Goal: Task Accomplishment & Management: Manage account settings

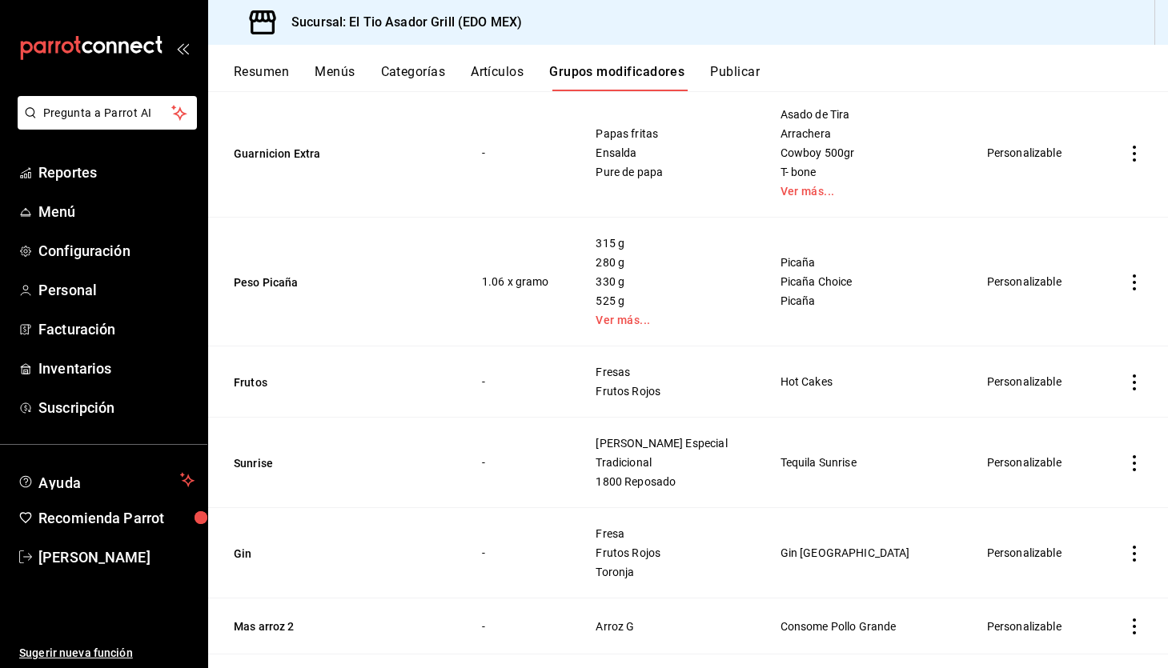
scroll to position [1336, 0]
click at [639, 315] on link "Ver más..." at bounding box center [667, 320] width 144 height 11
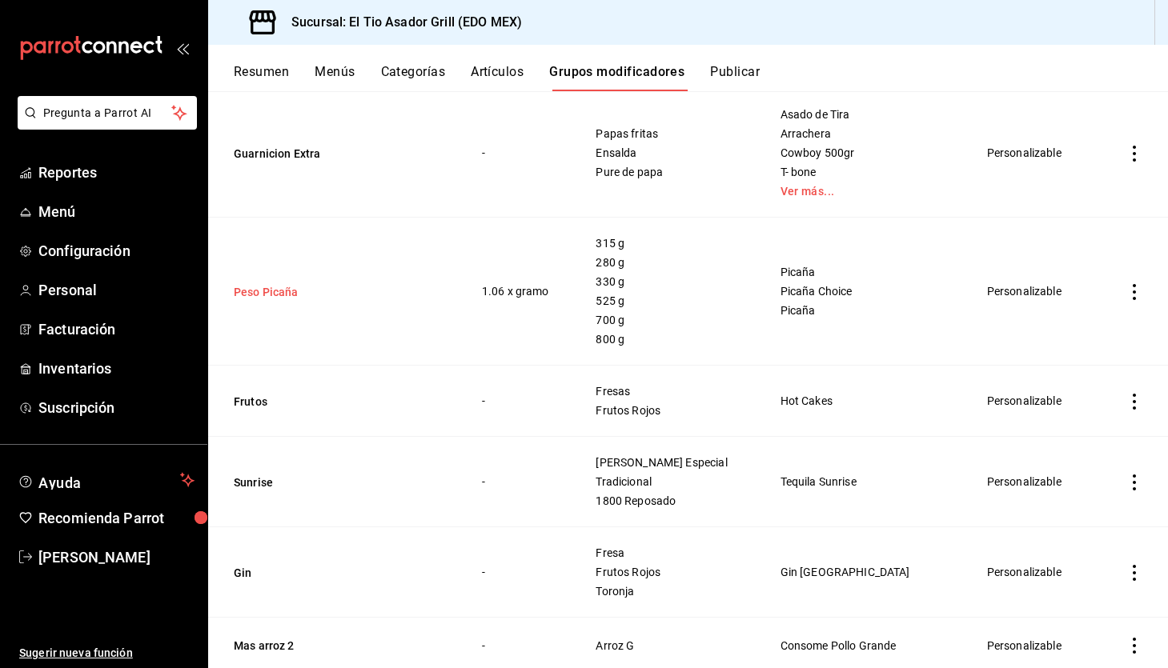
click at [268, 294] on button "Peso Picaña" at bounding box center [330, 292] width 192 height 16
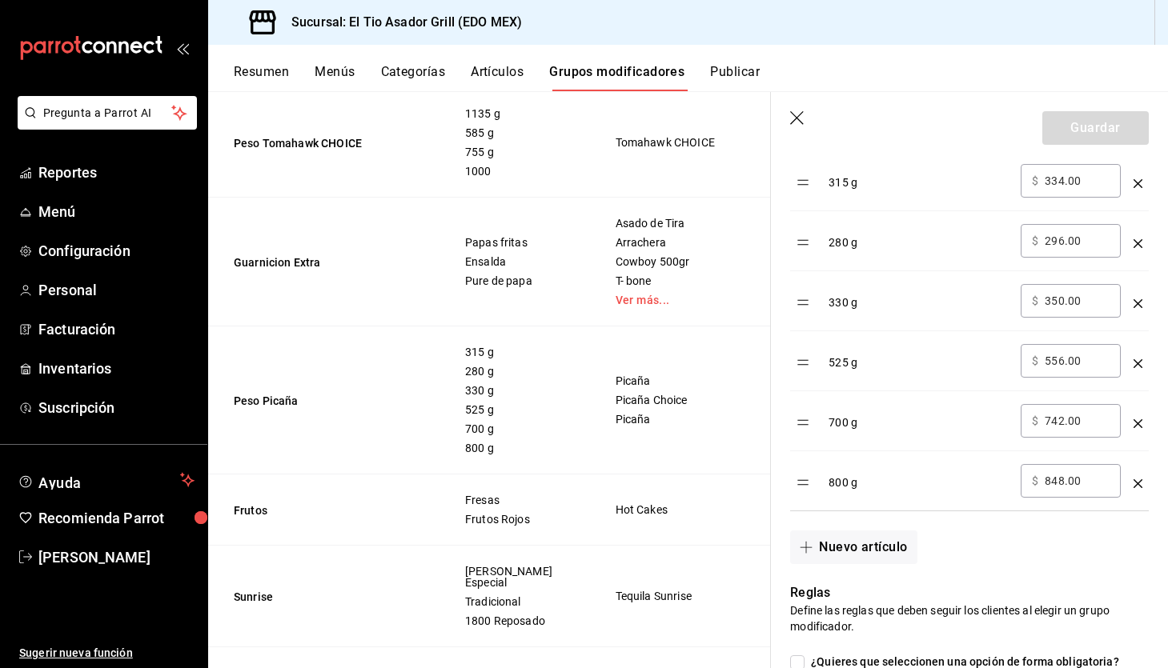
scroll to position [571, 0]
click at [1134, 361] on icon "optionsTable" at bounding box center [1137, 365] width 9 height 9
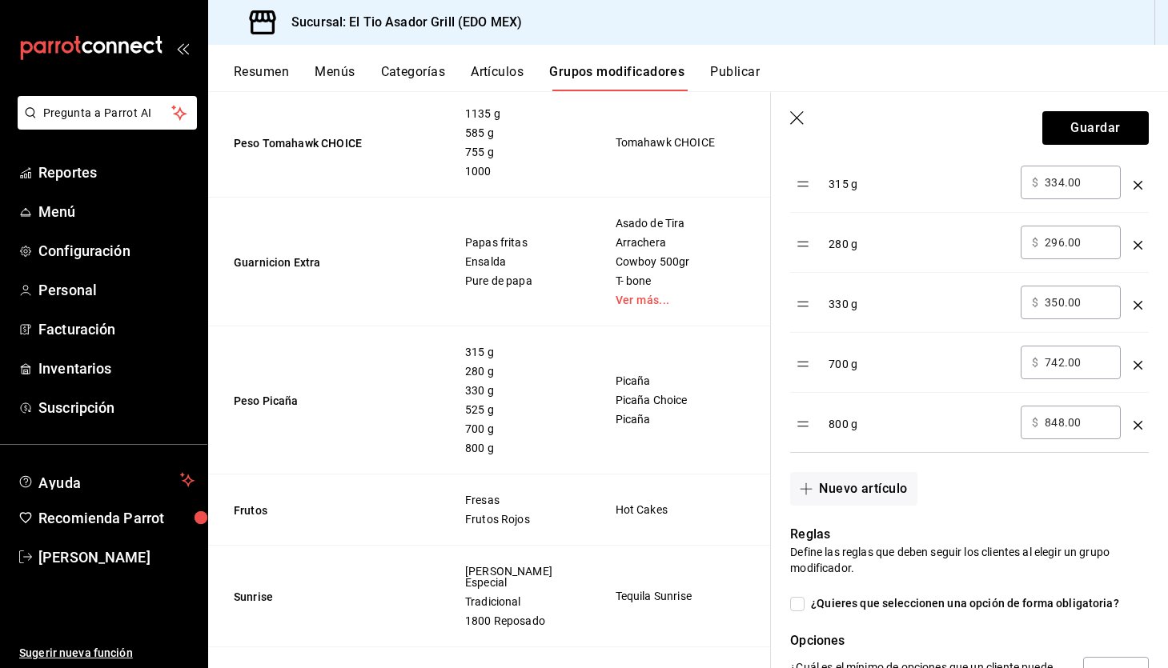
click at [1138, 423] on icon "optionsTable" at bounding box center [1137, 425] width 9 height 9
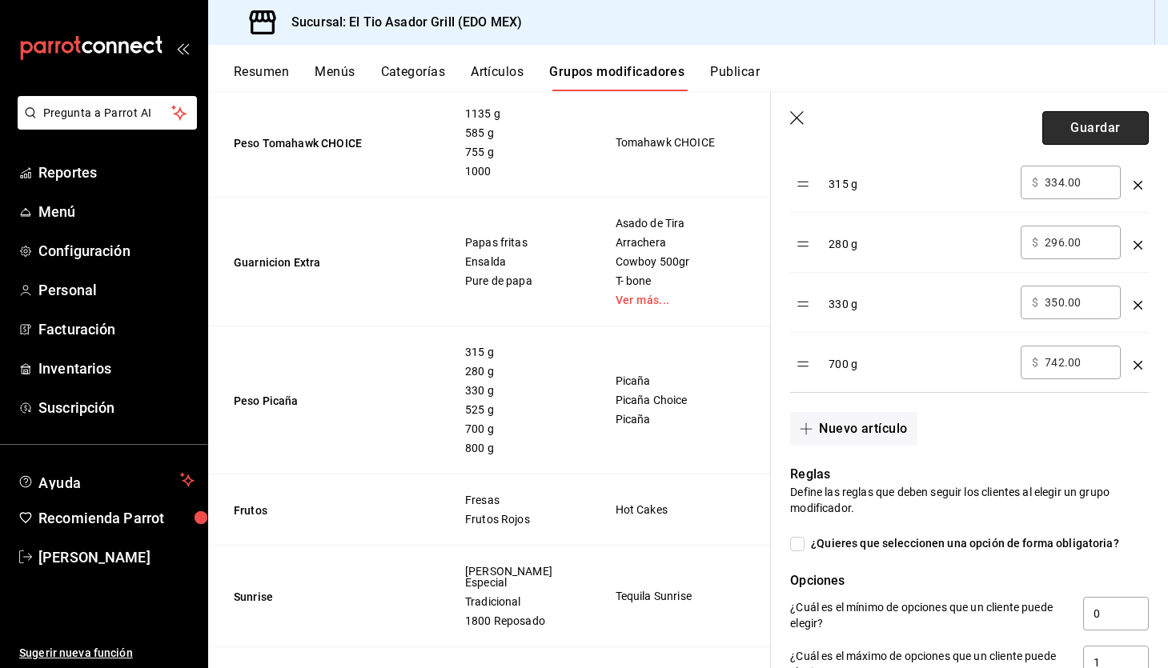
click at [1110, 136] on button "Guardar" at bounding box center [1095, 128] width 106 height 34
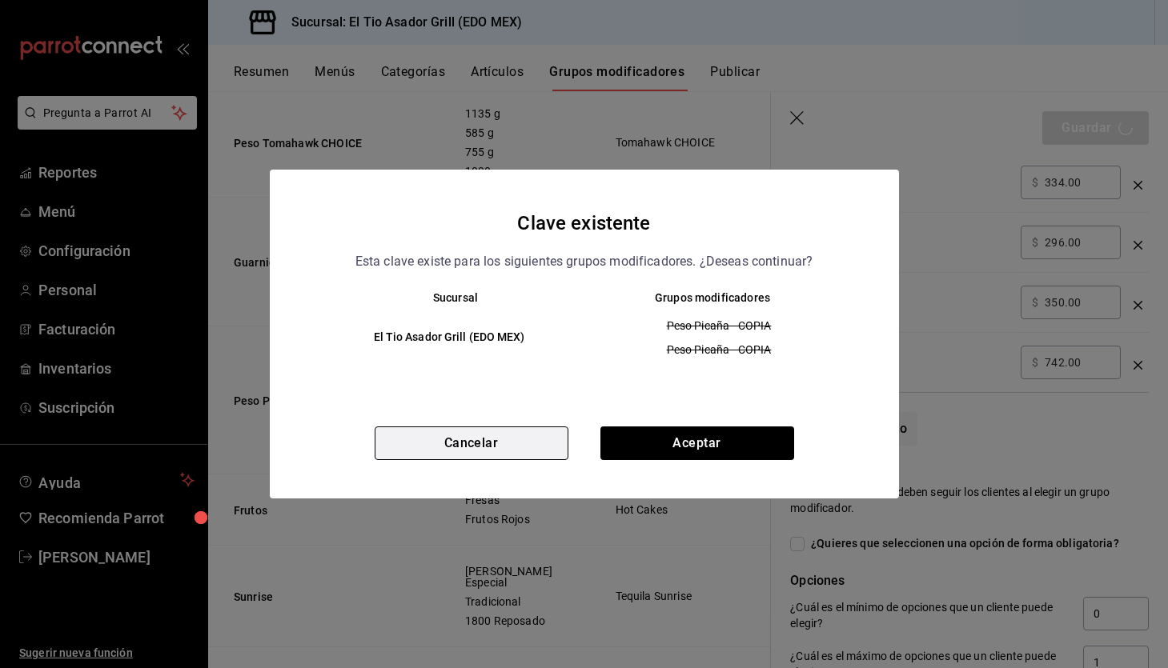
click at [475, 433] on button "Cancelar" at bounding box center [472, 444] width 194 height 34
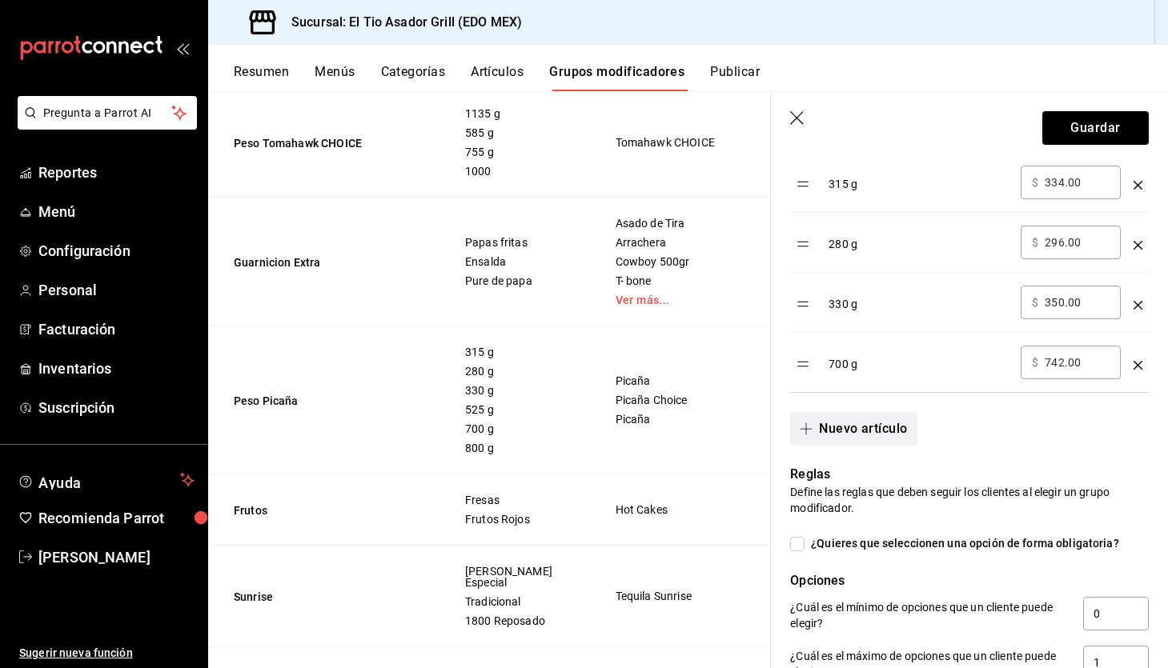
click at [852, 434] on button "Nuevo artículo" at bounding box center [853, 429] width 126 height 34
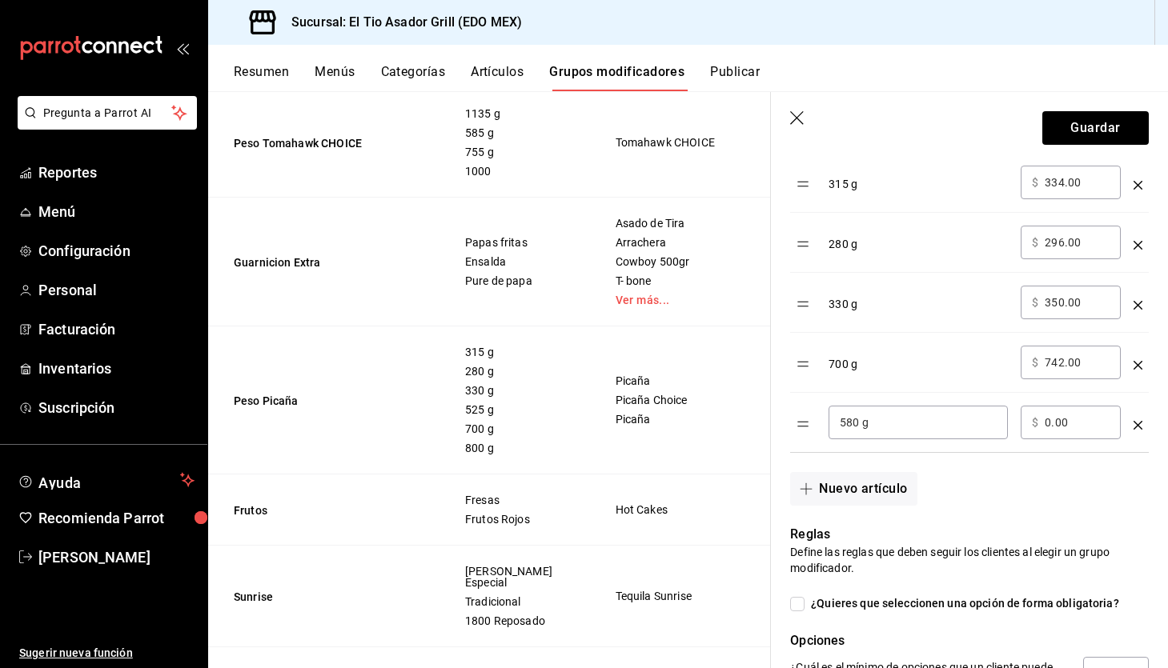
type input "580 g"
type input "614.00"
click at [1074, 130] on button "Guardar" at bounding box center [1095, 128] width 106 height 34
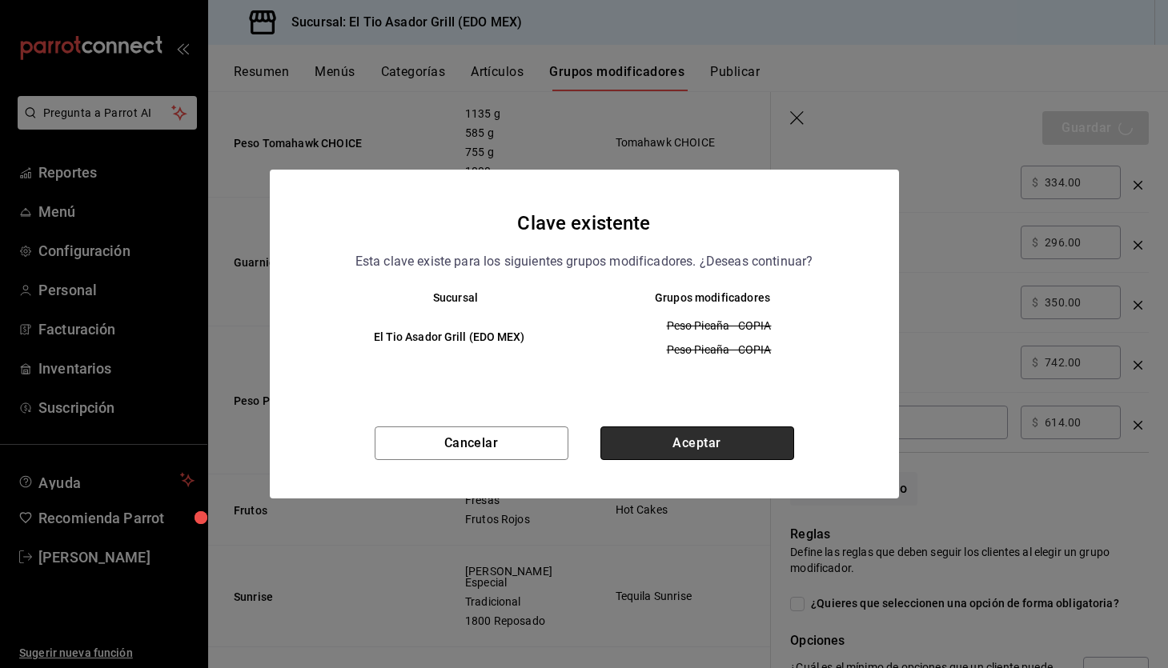
click at [670, 447] on button "Aceptar" at bounding box center [697, 444] width 194 height 34
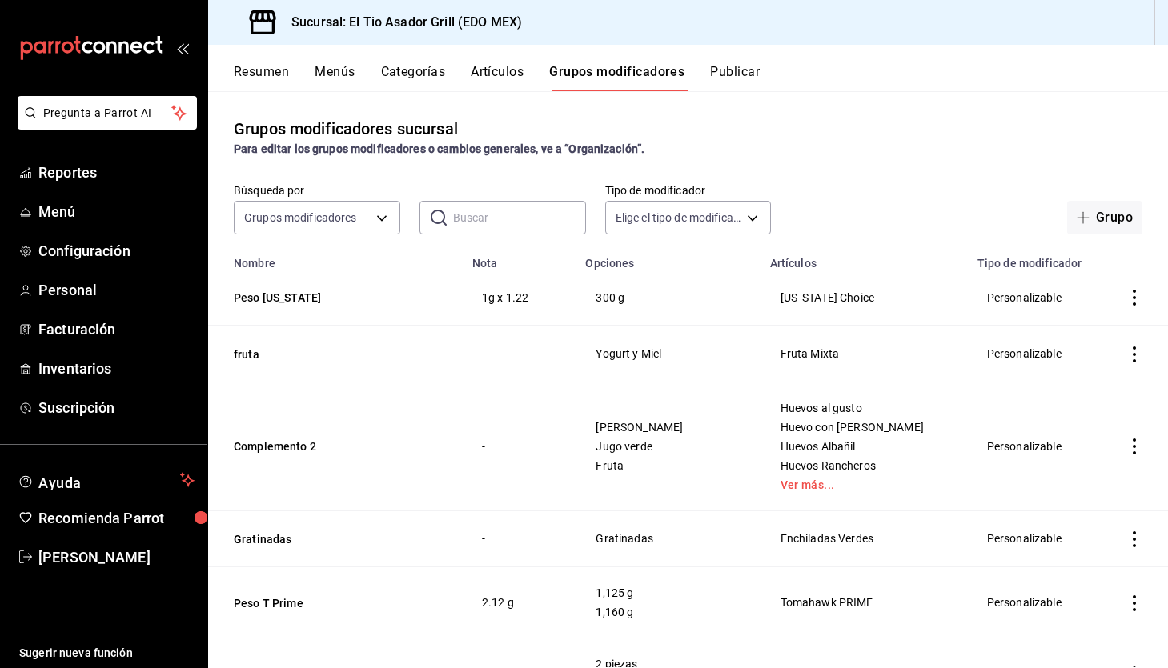
click at [496, 78] on button "Artículos" at bounding box center [497, 77] width 53 height 27
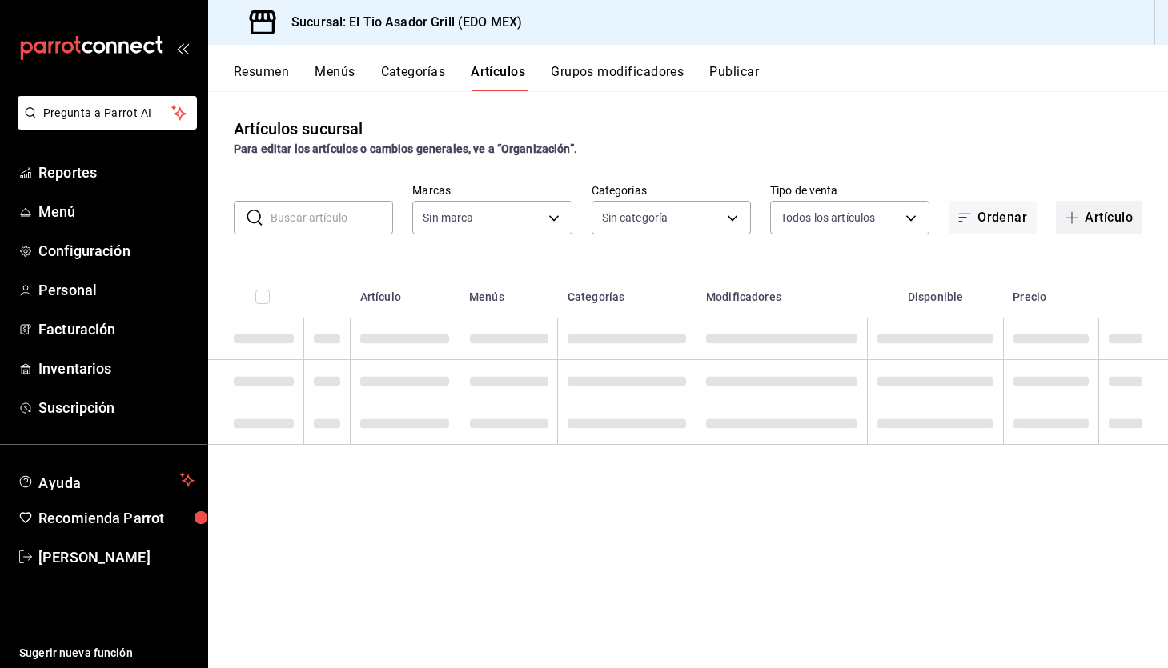
type input "b3a35fad-517b-4bc0-9bfa-f39d008e23c0"
type input "2a3eda75-fbd1-44b0-92e5-ec455d167210,3a82cb98-6625-49b5-96ae-9f824f8f2fe0,4d12d…"
click at [1089, 219] on button "Artículo" at bounding box center [1099, 218] width 86 height 34
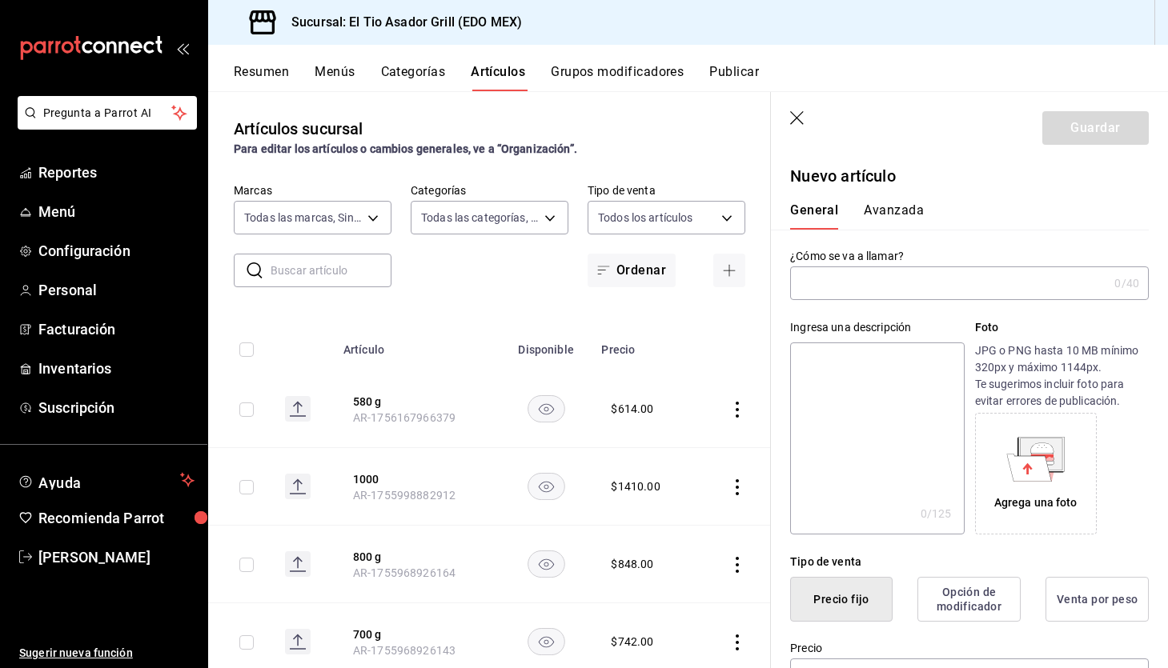
type input "AR-1756167974612"
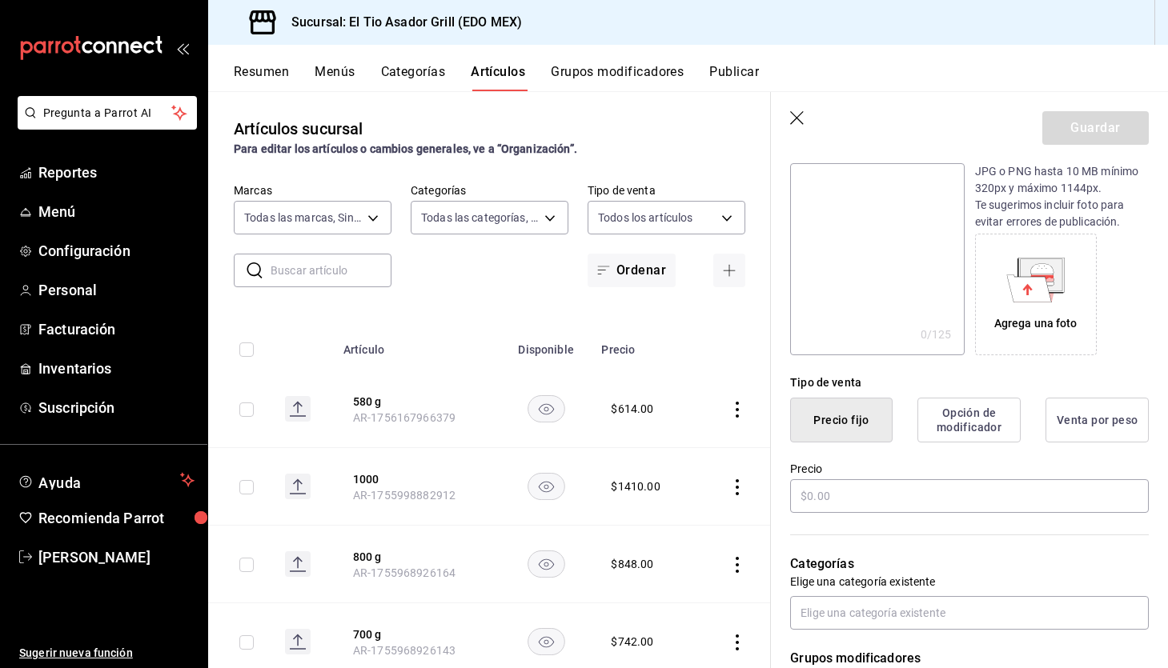
scroll to position [196, 0]
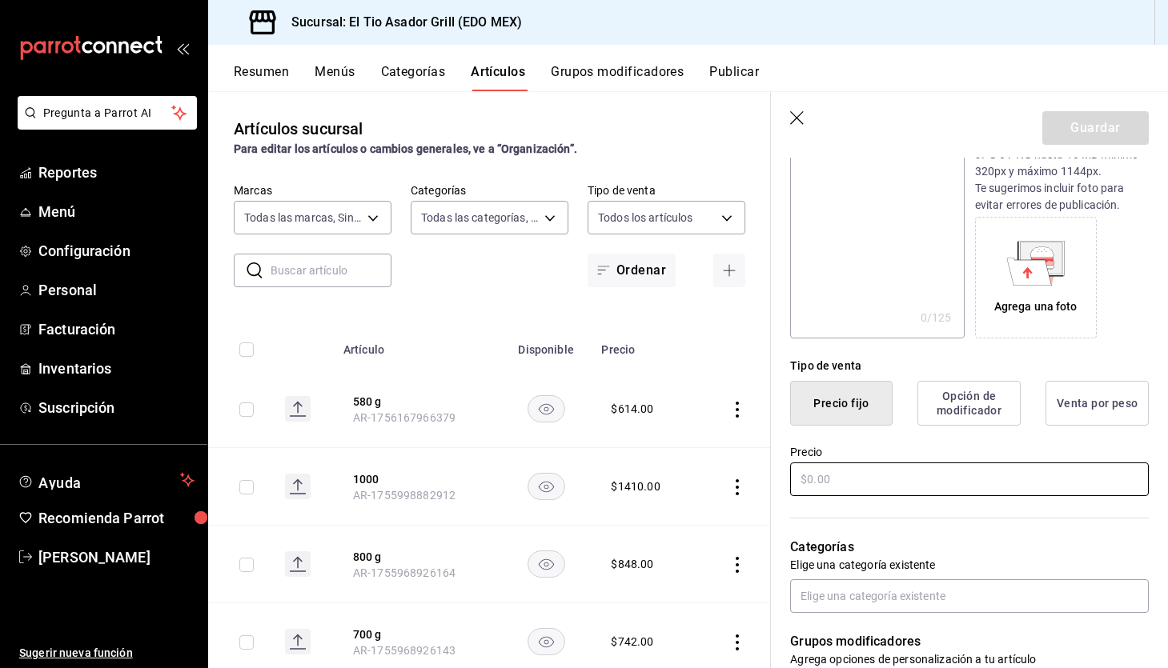
type input "Rib Eye Prime 490g"
click at [872, 465] on input "text" at bounding box center [969, 480] width 359 height 34
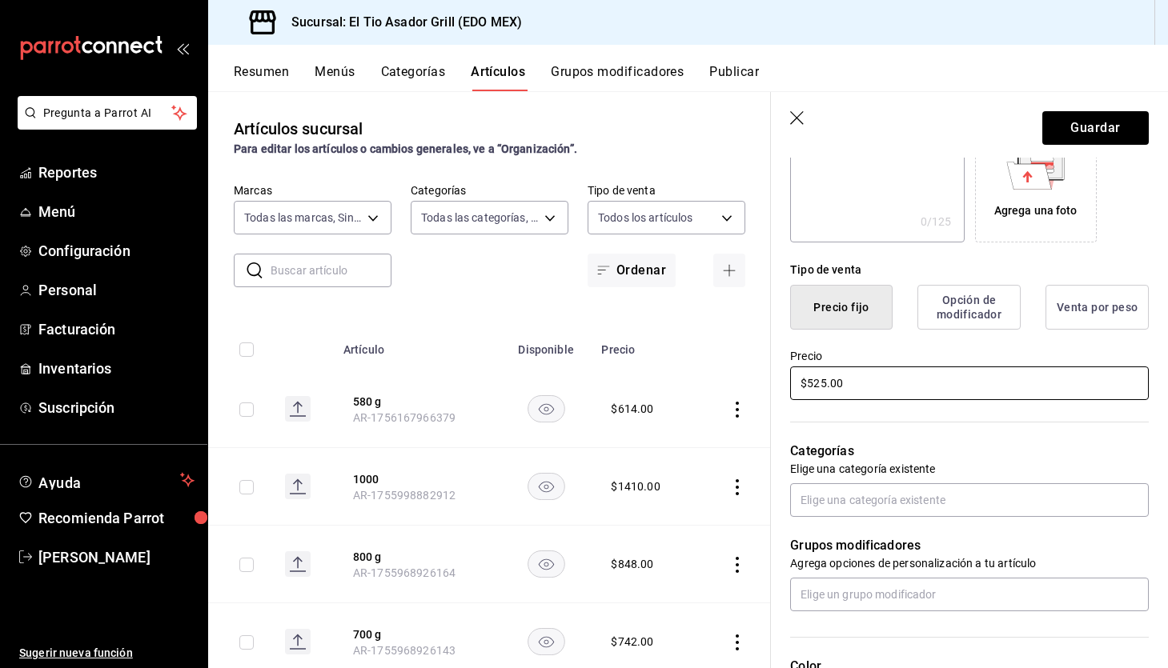
scroll to position [295, 0]
type input "$525.00"
click at [896, 501] on input "text" at bounding box center [969, 498] width 359 height 34
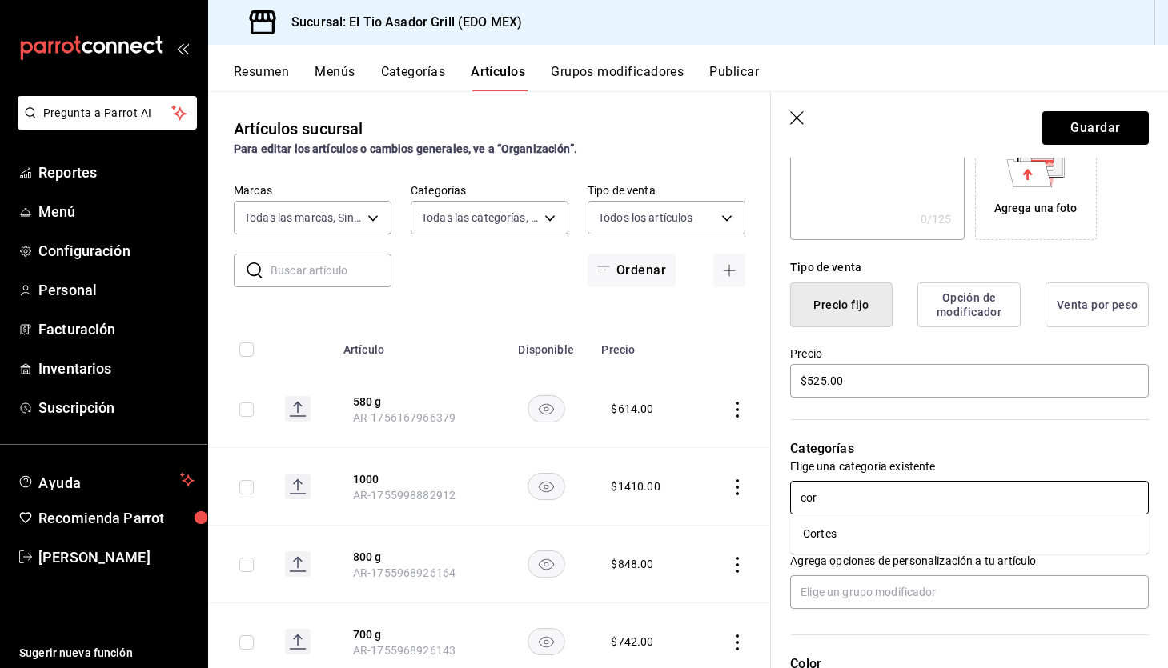
type input "cort"
click at [872, 530] on li "Cortes" at bounding box center [969, 534] width 359 height 26
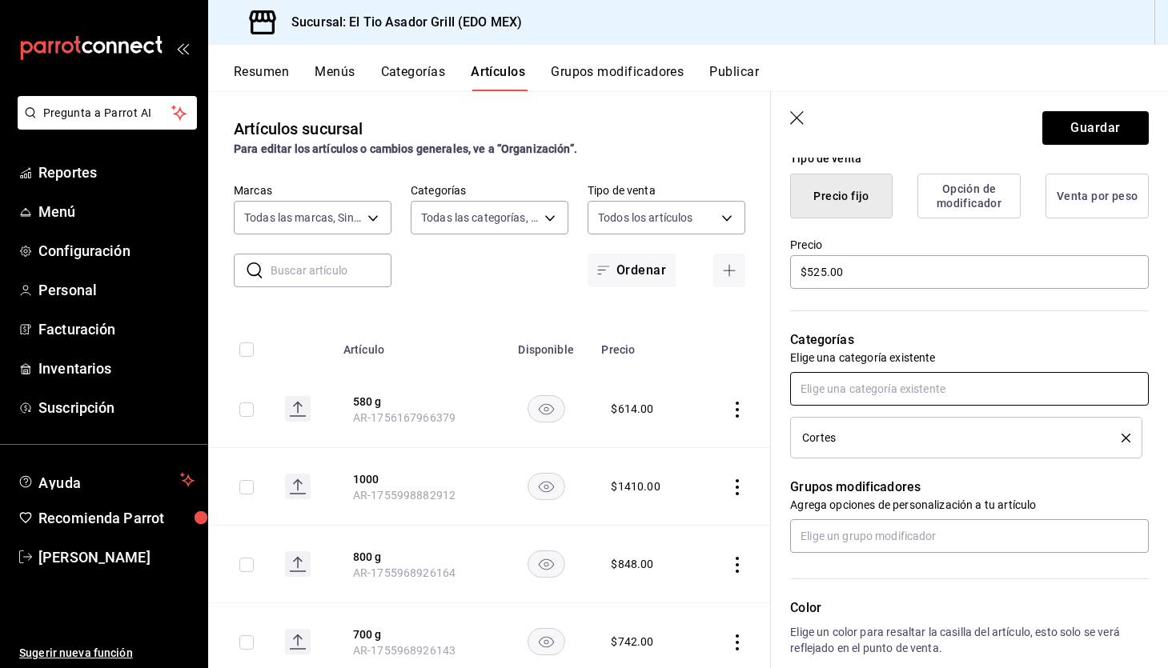
scroll to position [411, 0]
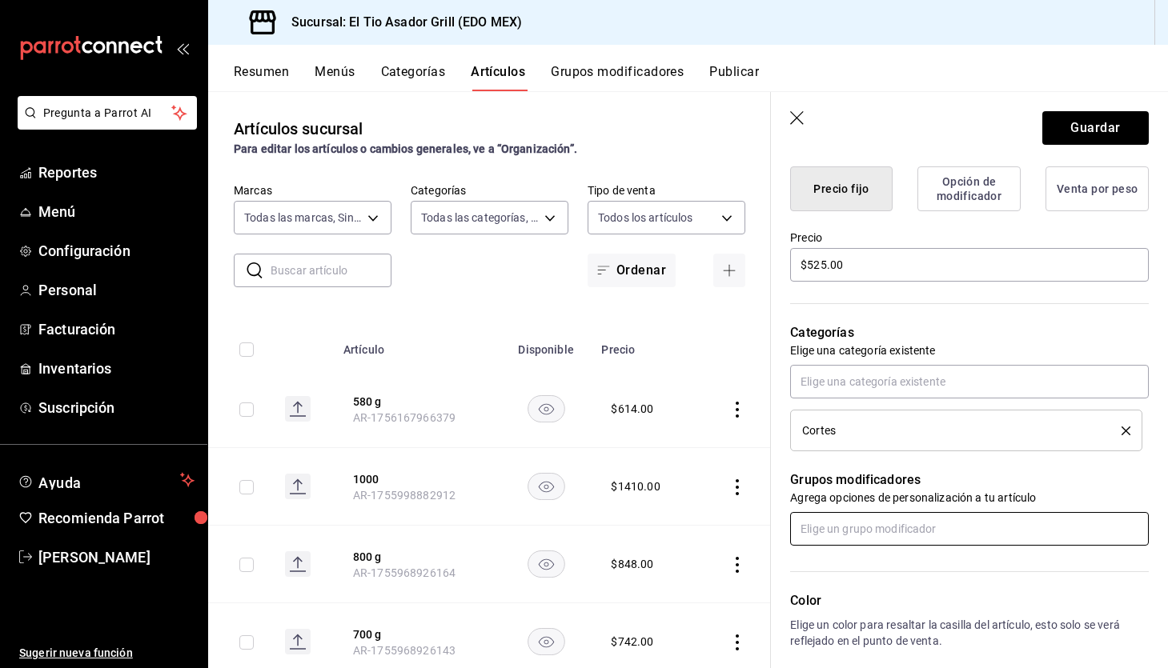
click at [888, 526] on input "text" at bounding box center [969, 529] width 359 height 34
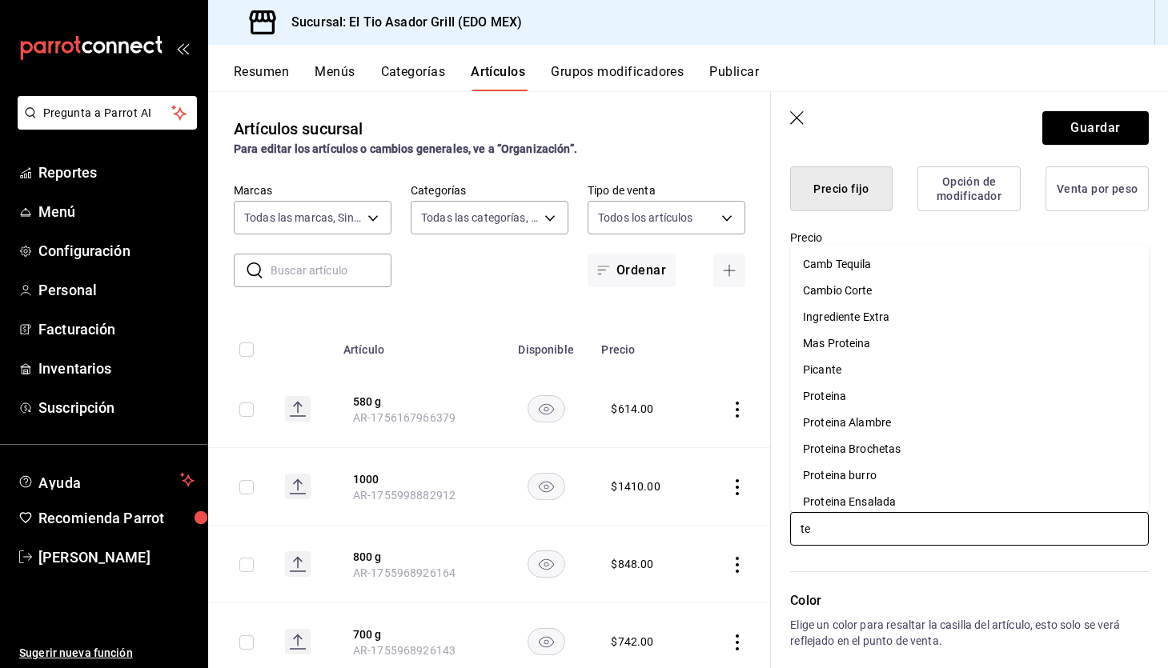
type input "ter"
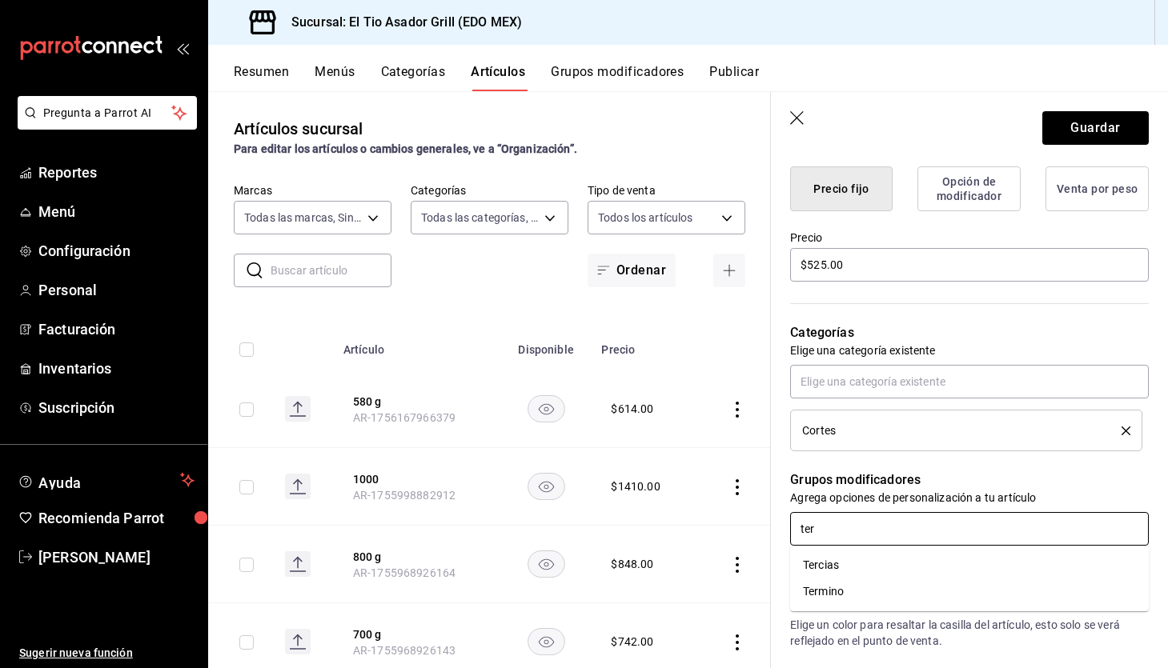
click at [831, 582] on li "Termino" at bounding box center [969, 592] width 359 height 26
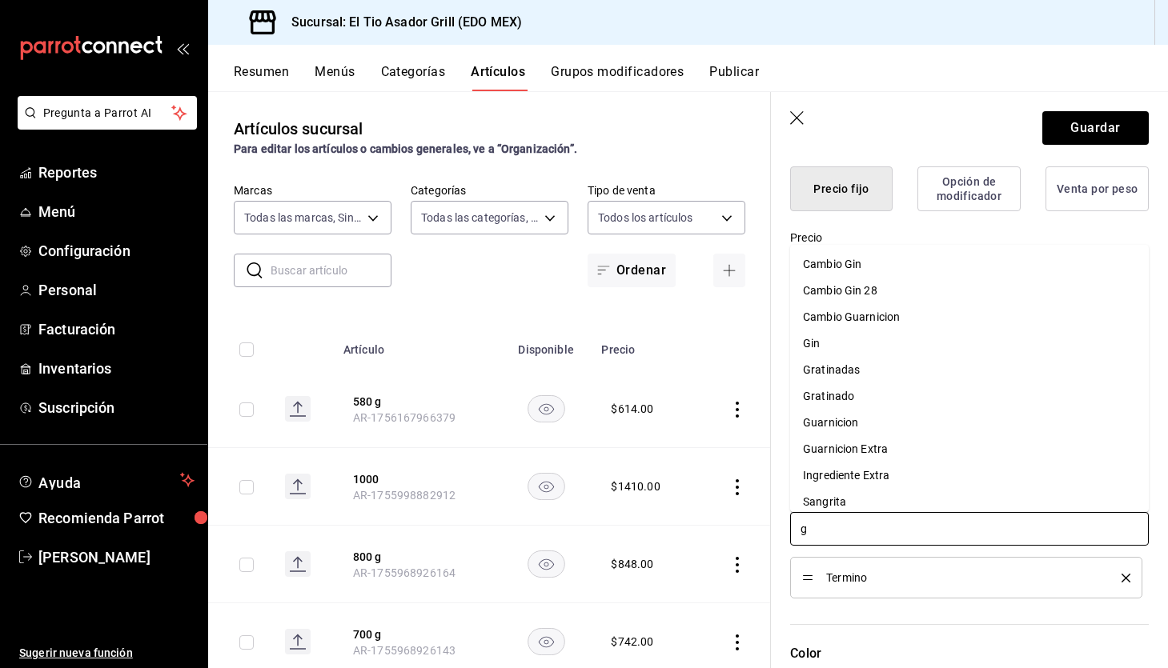
type input "gu"
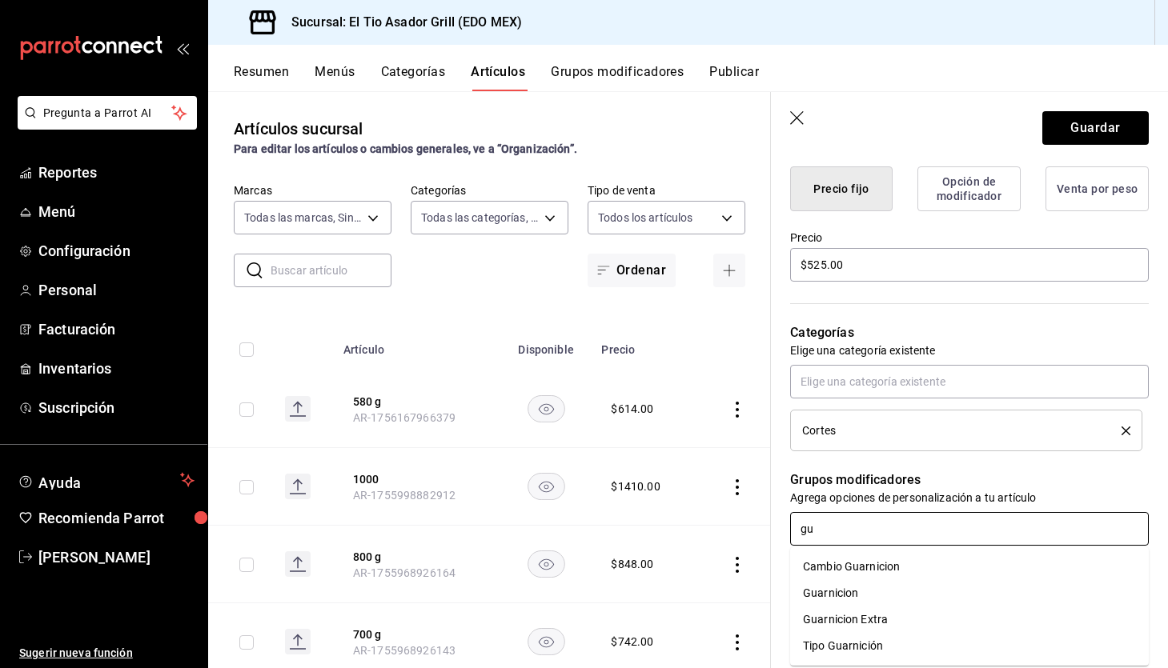
scroll to position [1, 0]
click at [874, 591] on li "Guarnicion" at bounding box center [969, 592] width 359 height 26
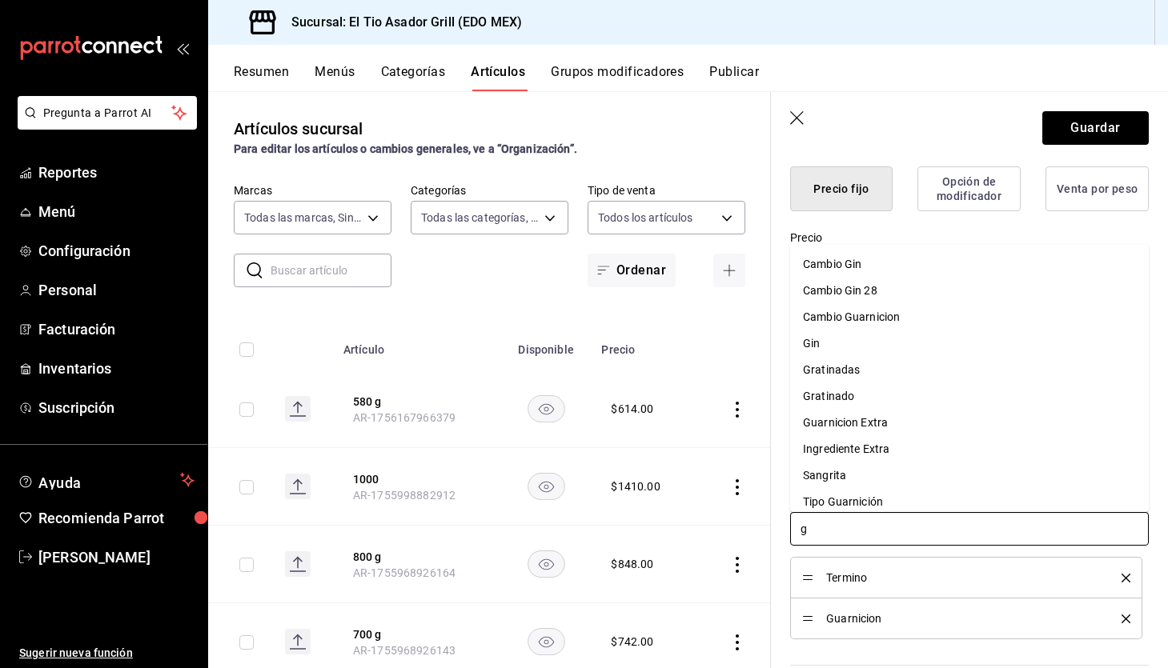
scroll to position [0, 0]
type input "gu"
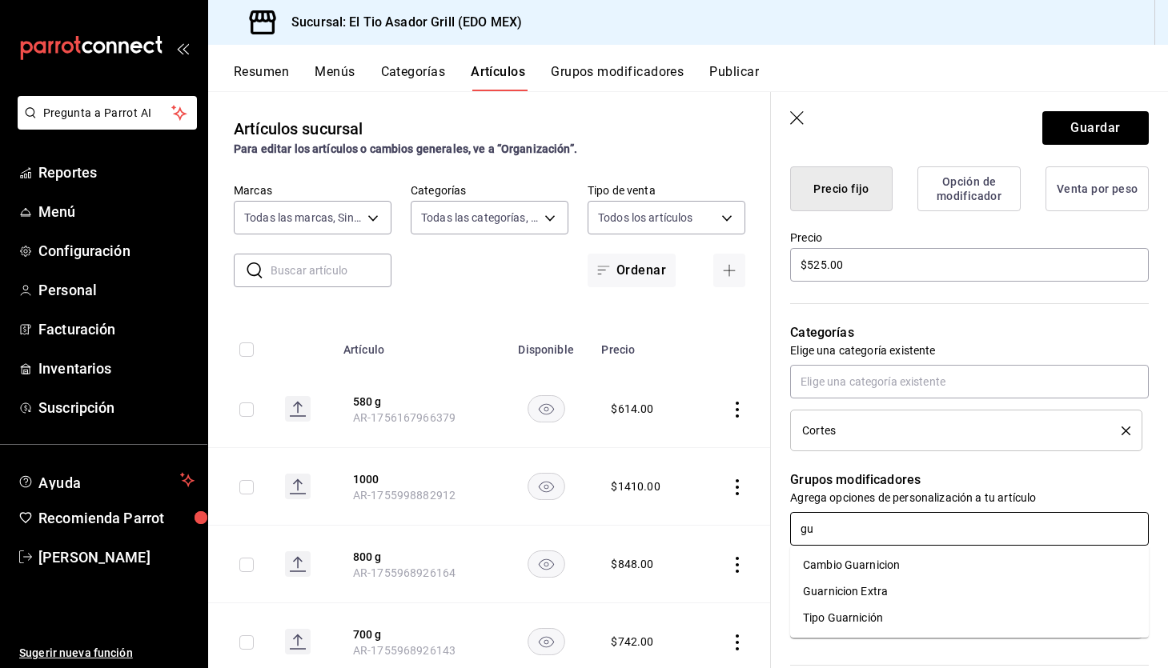
click at [872, 597] on div "Guarnicion Extra" at bounding box center [845, 591] width 85 height 17
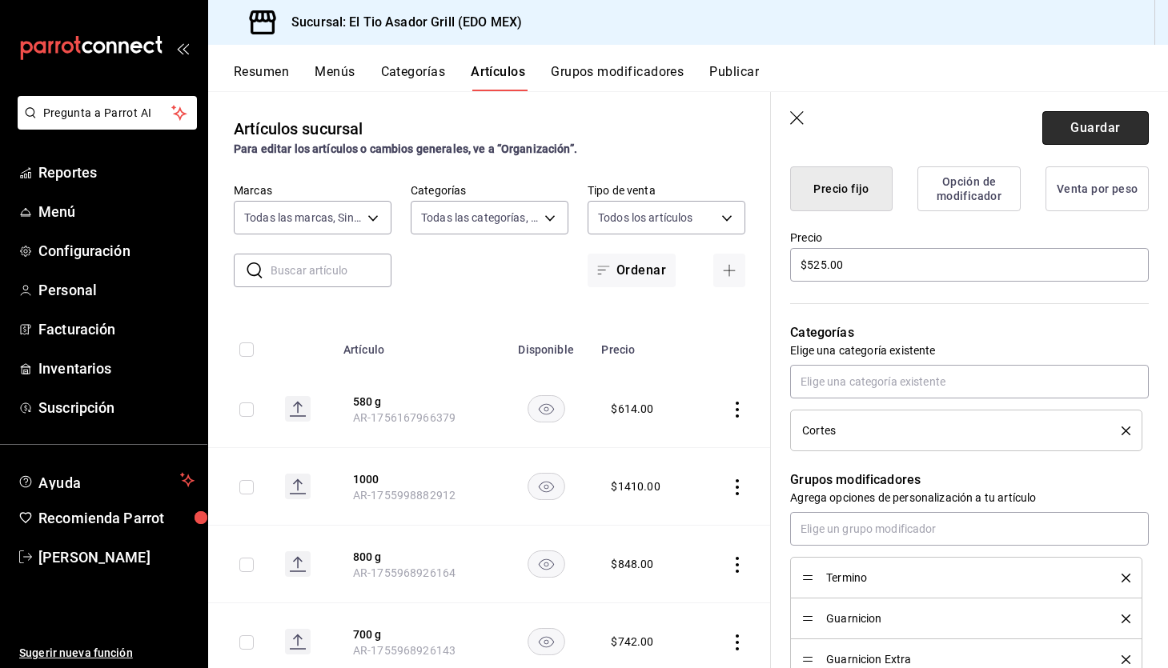
click at [1067, 127] on button "Guardar" at bounding box center [1095, 128] width 106 height 34
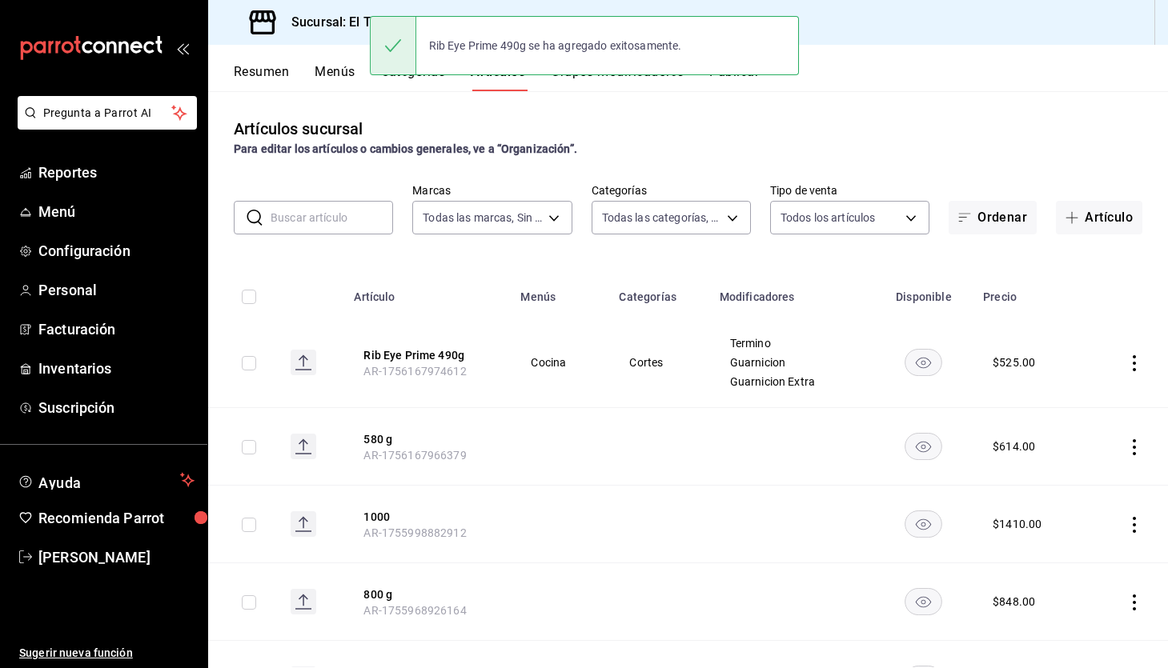
click at [315, 230] on input "text" at bounding box center [332, 218] width 122 height 32
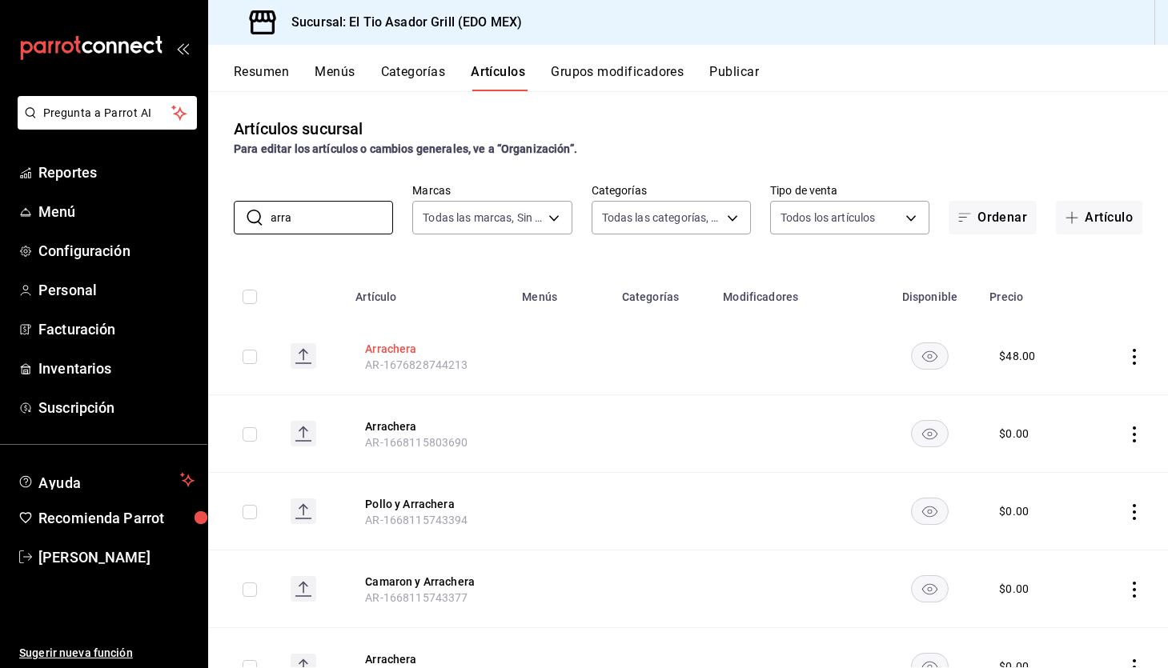
type input "arra"
click at [400, 351] on button "Arrachera" at bounding box center [429, 349] width 128 height 16
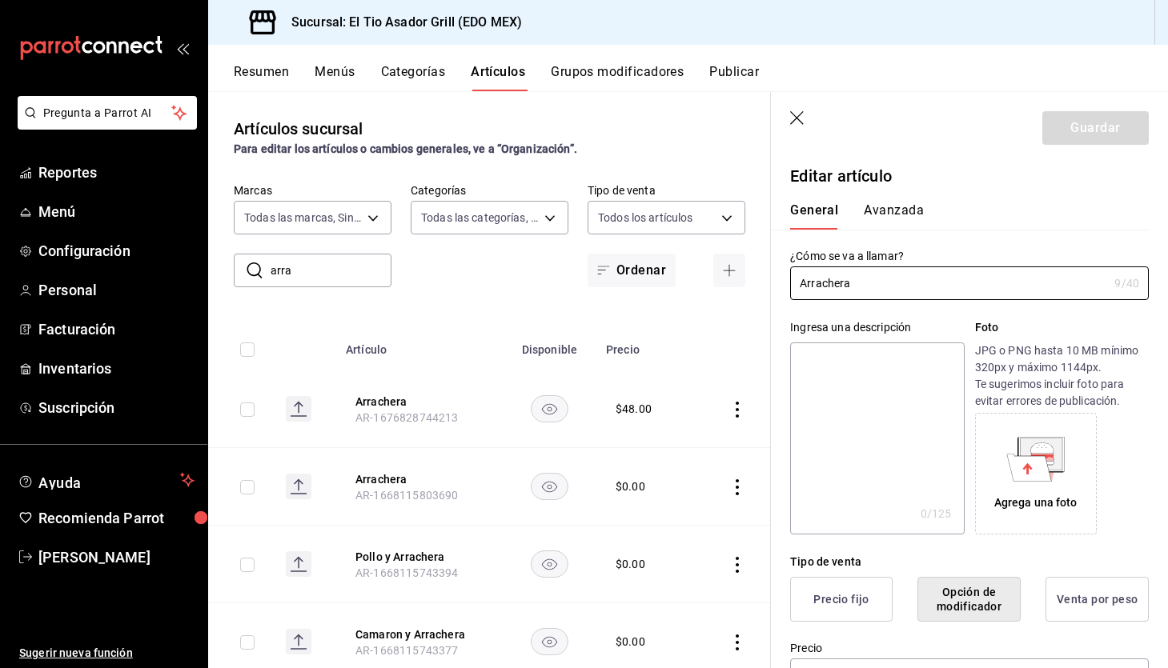
click at [796, 109] on header "Guardar" at bounding box center [969, 125] width 397 height 66
click at [798, 118] on icon "button" at bounding box center [798, 119] width 16 height 16
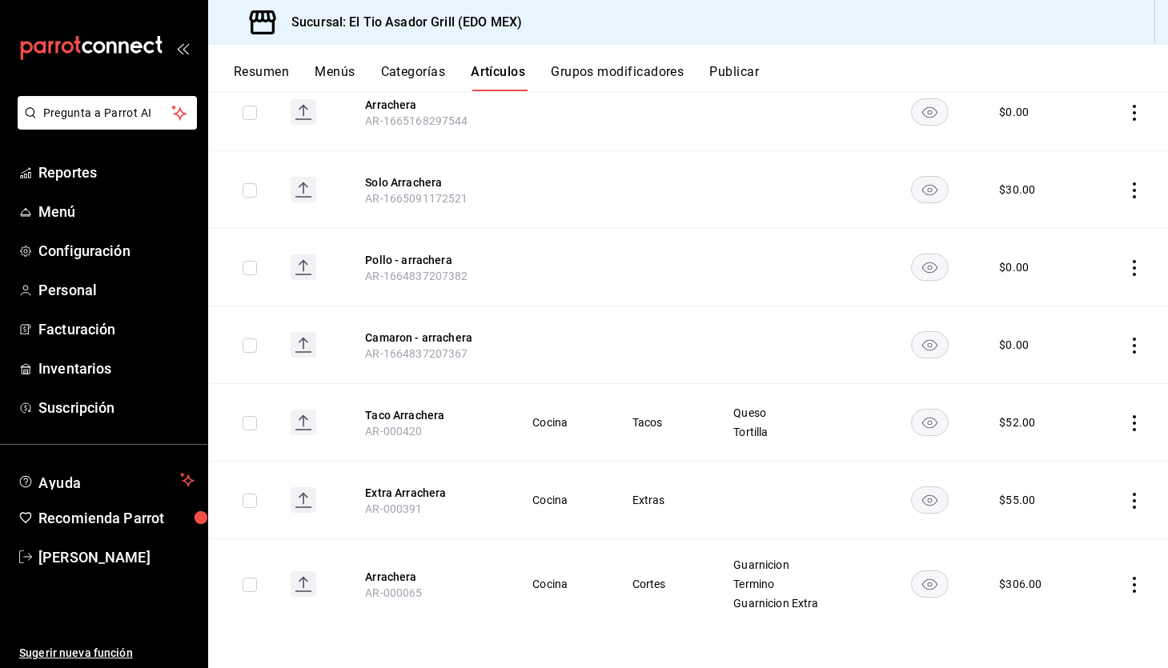
scroll to position [632, 0]
click at [74, 561] on span "[PERSON_NAME]" at bounding box center [116, 558] width 156 height 22
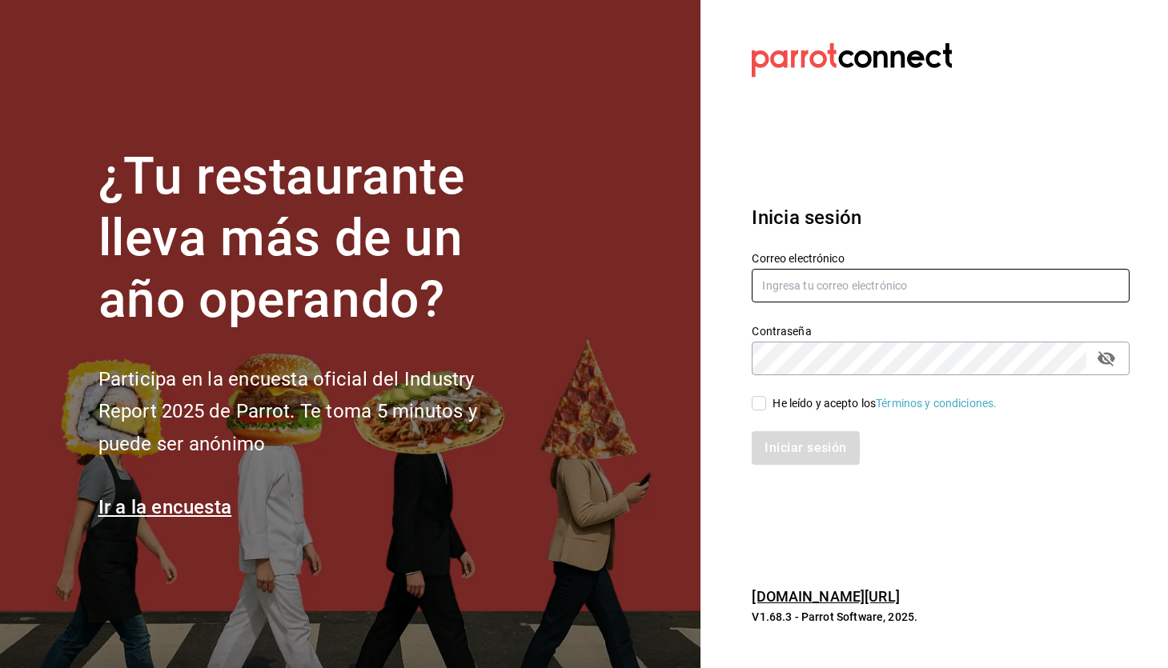
type input "[EMAIL_ADDRESS][DOMAIN_NAME]"
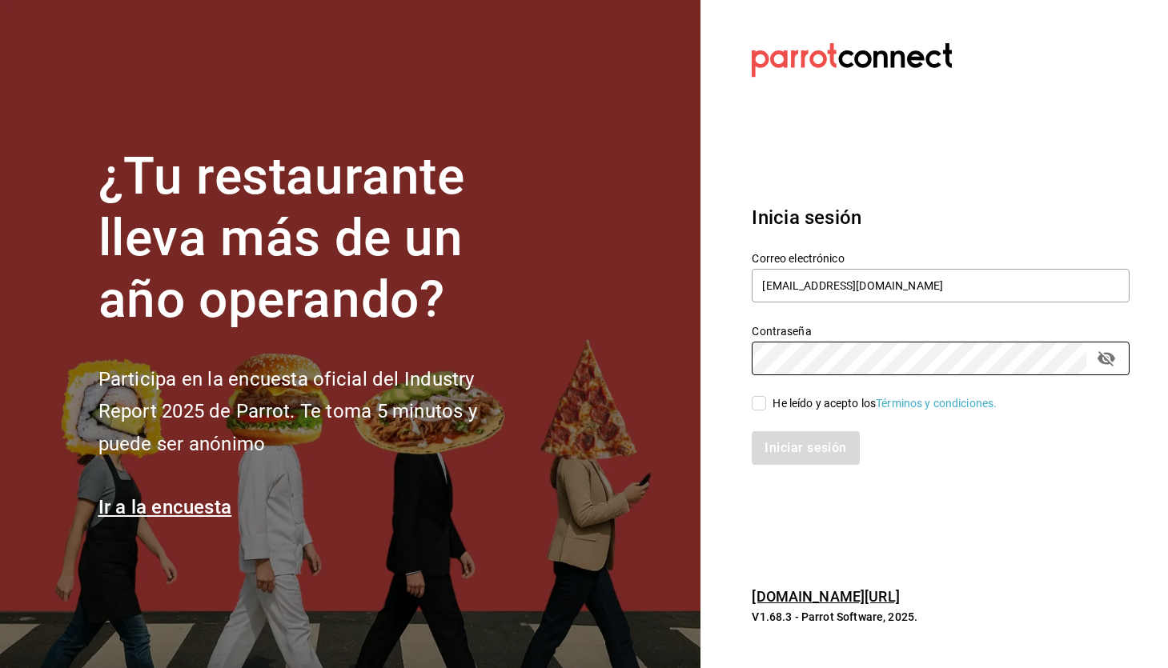
click at [752, 398] on input "He leído y acepto los Términos y condiciones." at bounding box center [759, 403] width 14 height 14
checkbox input "true"
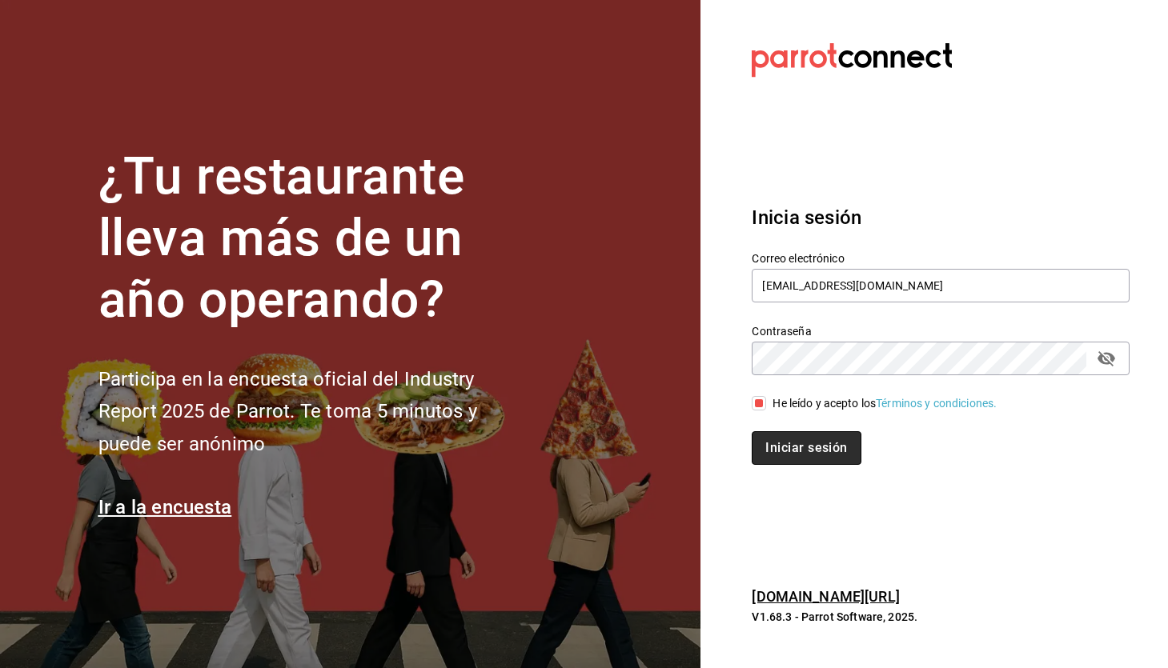
click at [794, 433] on button "Iniciar sesión" at bounding box center [806, 448] width 109 height 34
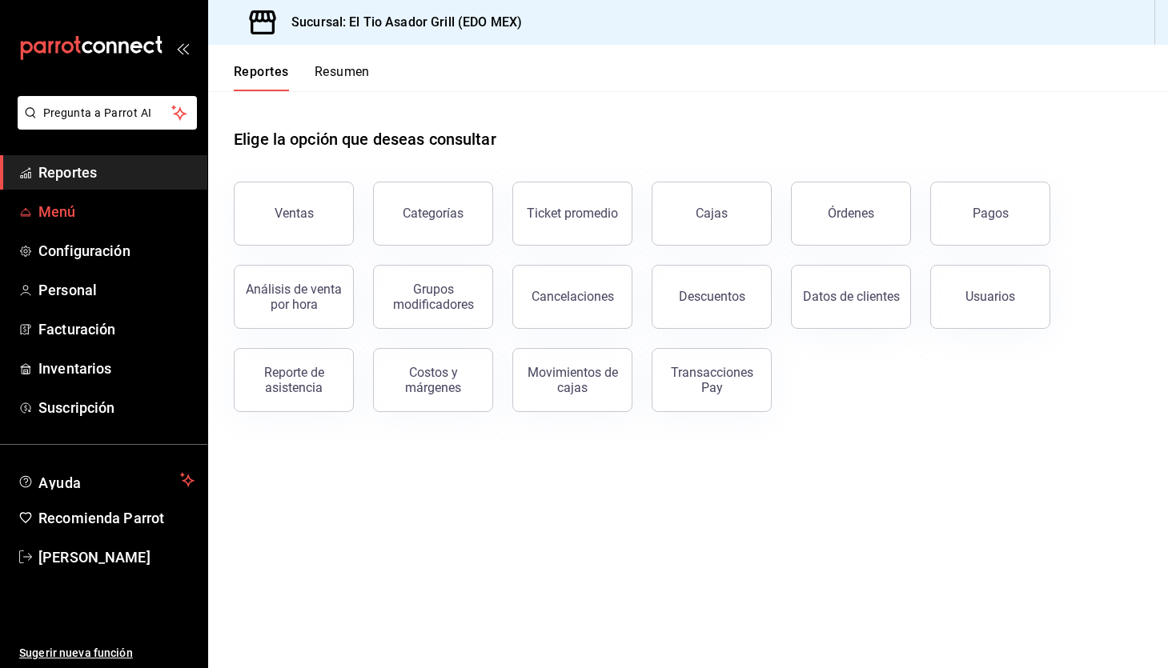
click at [69, 218] on span "Menú" at bounding box center [116, 212] width 156 height 22
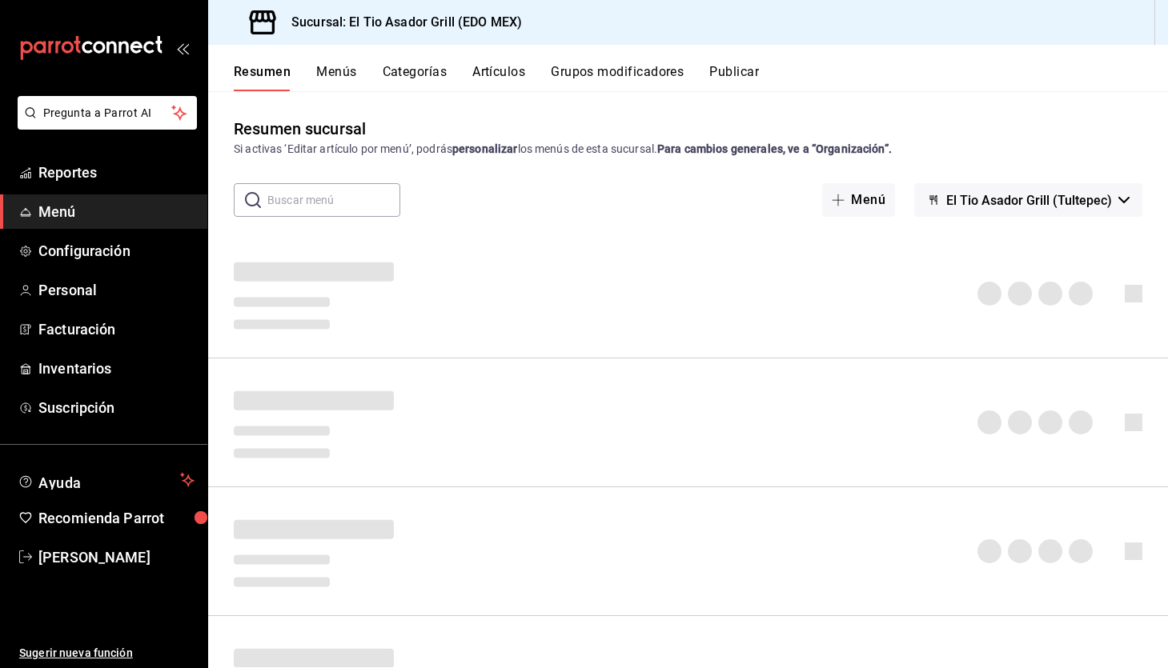
click at [605, 70] on button "Grupos modificadores" at bounding box center [617, 77] width 133 height 27
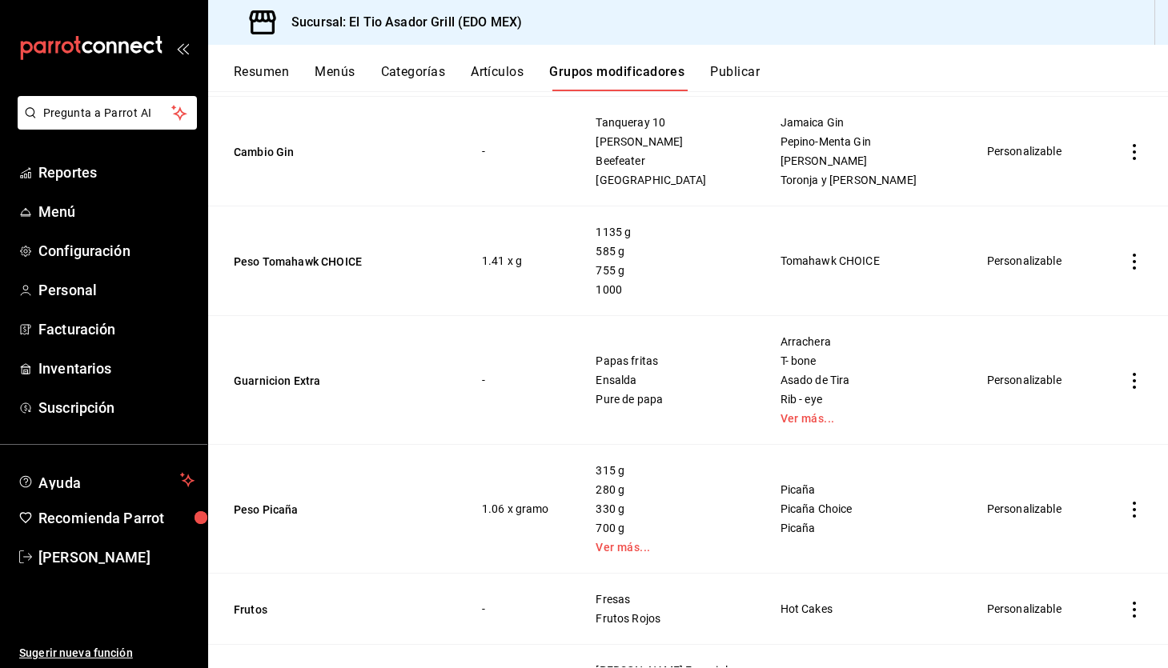
scroll to position [1121, 0]
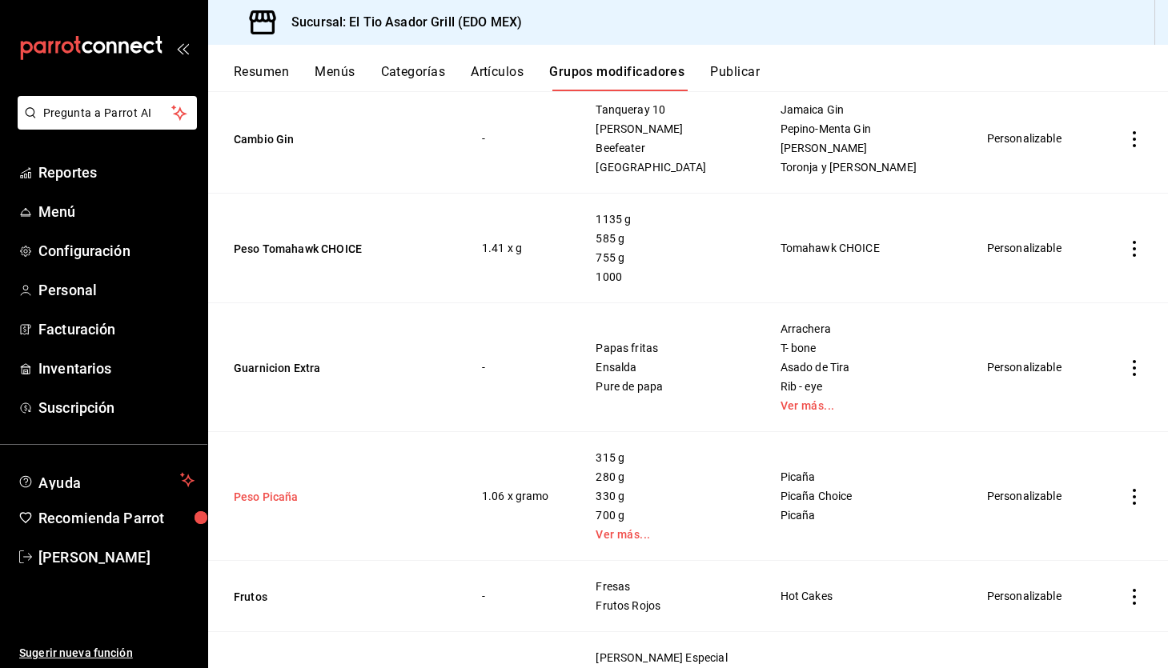
click at [275, 491] on button "Peso Picaña" at bounding box center [330, 497] width 192 height 16
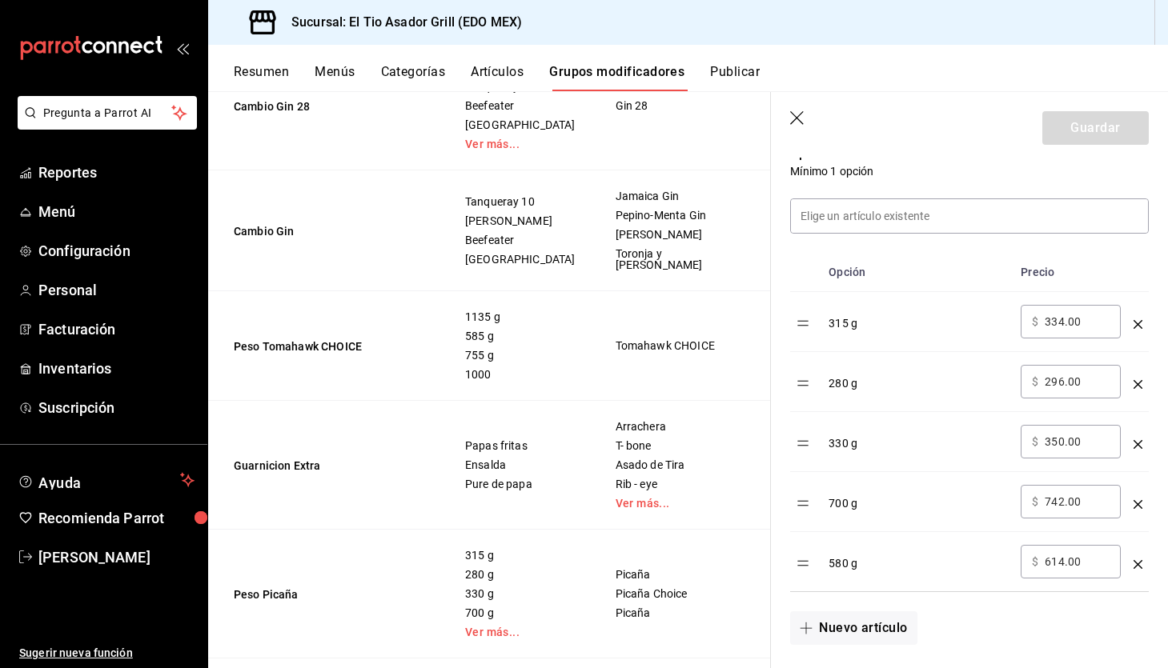
scroll to position [439, 0]
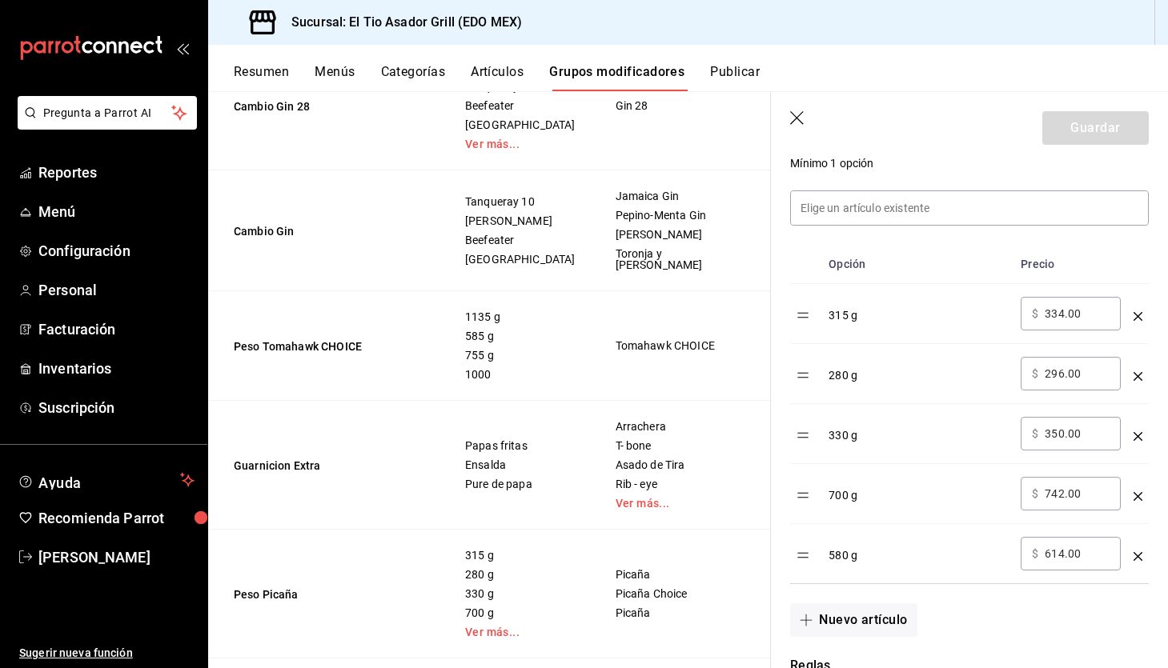
click at [1137, 556] on icon "optionsTable" at bounding box center [1137, 556] width 9 height 9
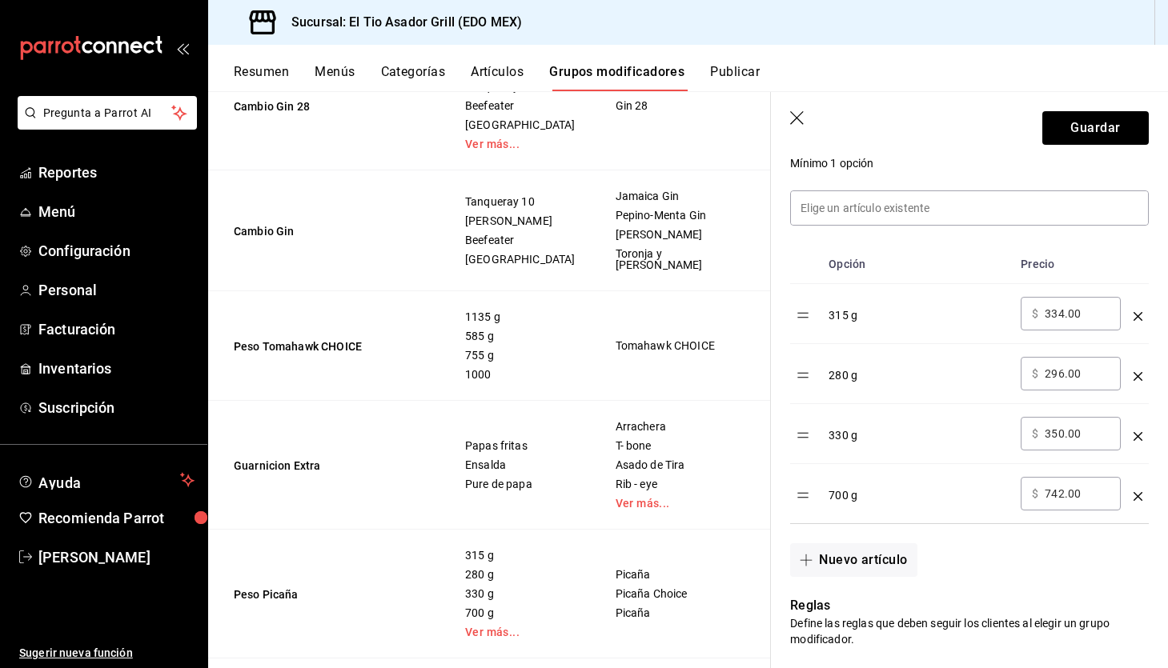
click at [1135, 318] on icon "optionsTable" at bounding box center [1137, 316] width 9 height 9
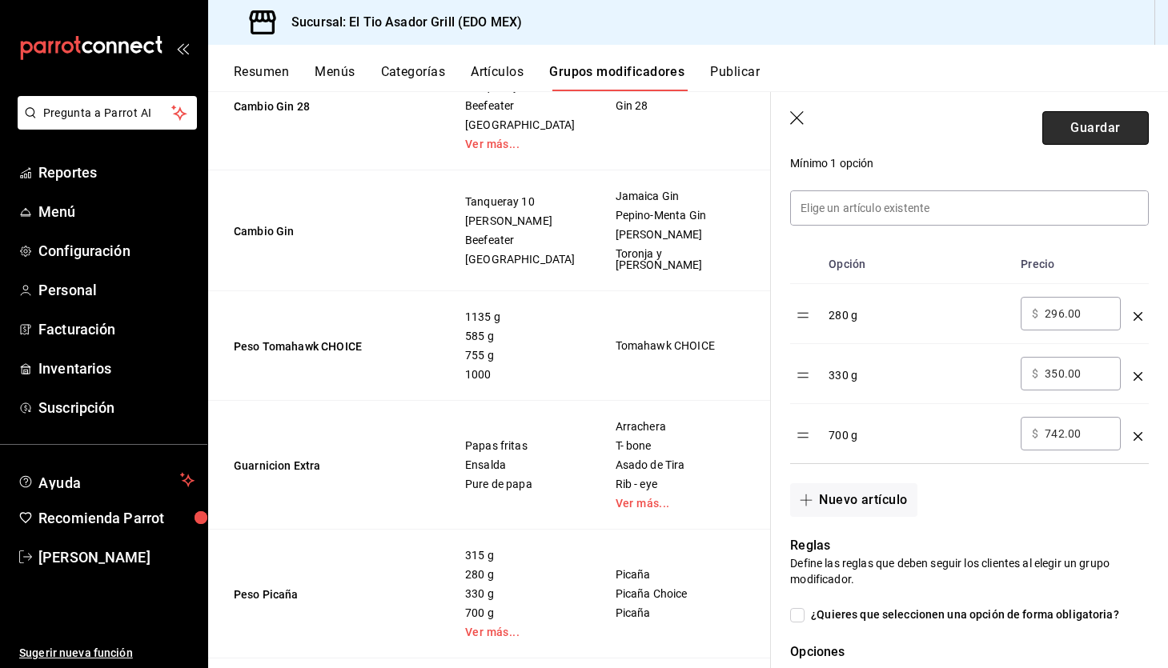
click at [1129, 116] on button "Guardar" at bounding box center [1095, 128] width 106 height 34
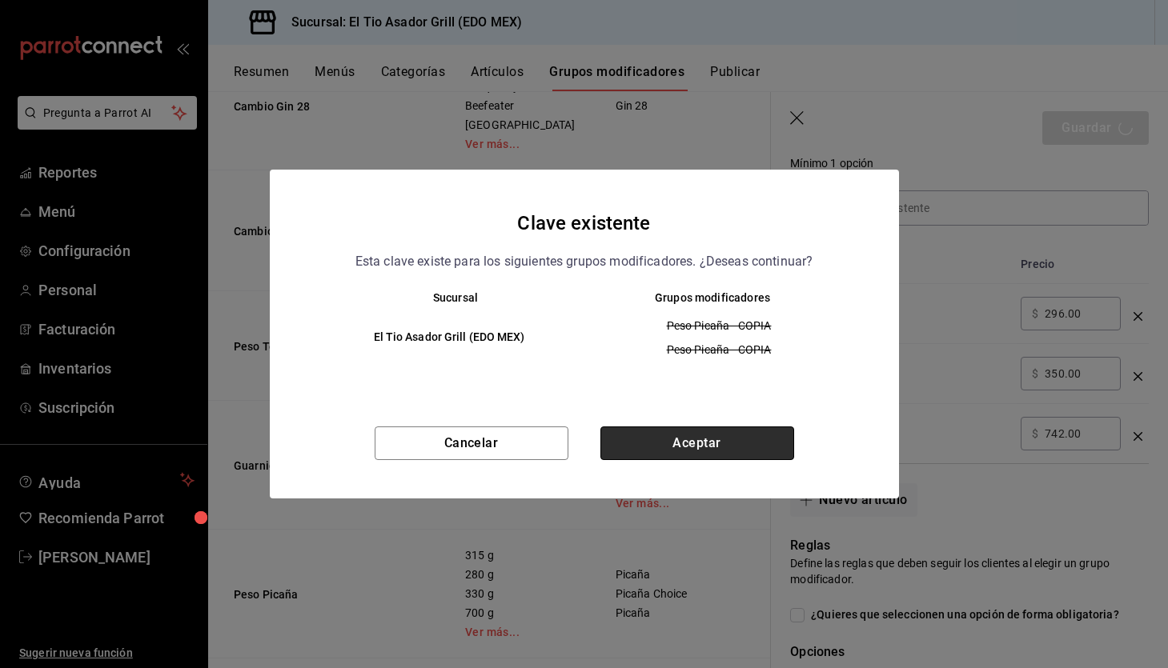
click at [742, 450] on button "Aceptar" at bounding box center [697, 444] width 194 height 34
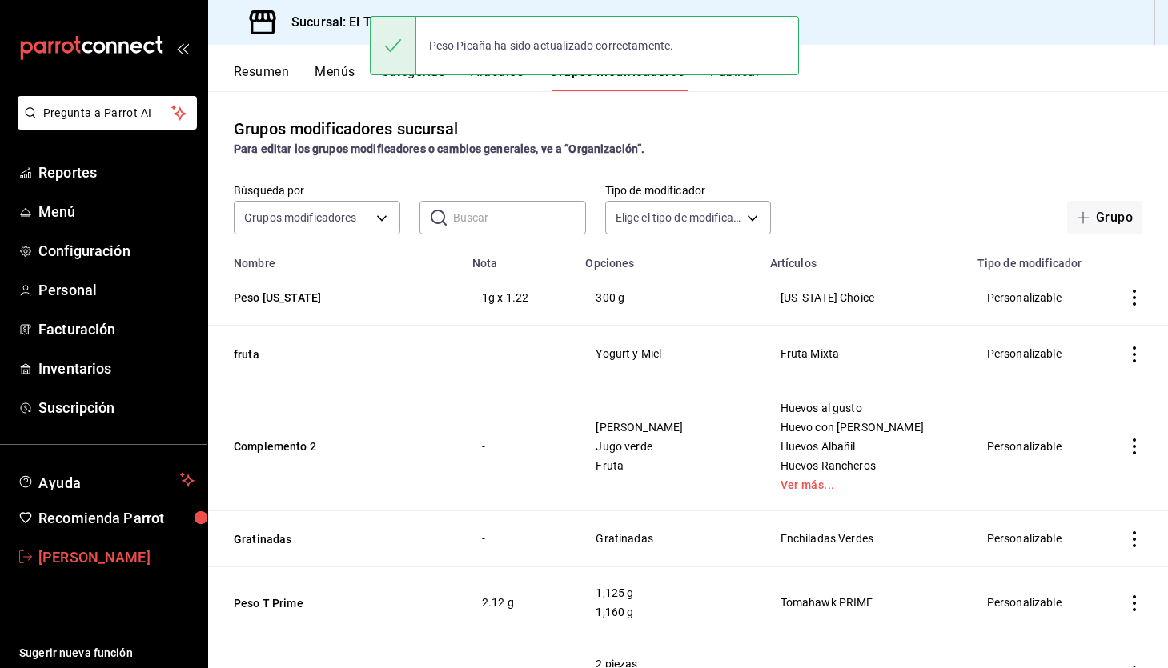
click at [90, 548] on span "[PERSON_NAME]" at bounding box center [116, 558] width 156 height 22
